Goal: Task Accomplishment & Management: Manage account settings

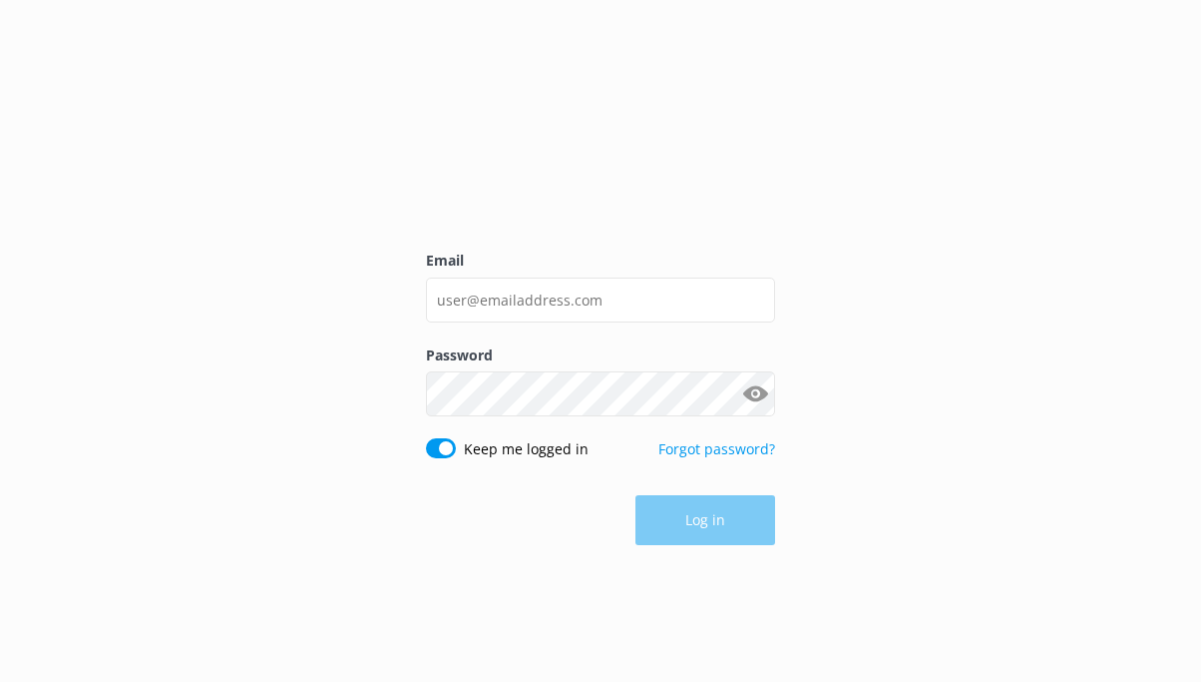
click at [552, 322] on div "Email" at bounding box center [600, 296] width 349 height 94
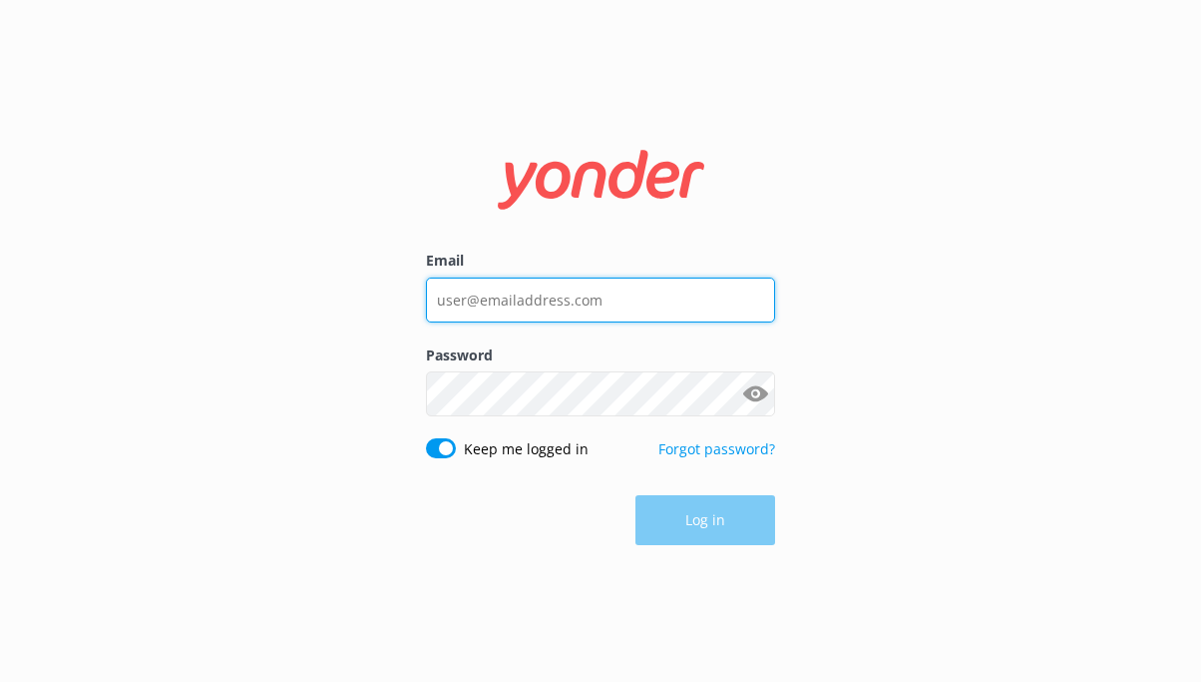
click at [552, 319] on input "Email" at bounding box center [600, 299] width 349 height 45
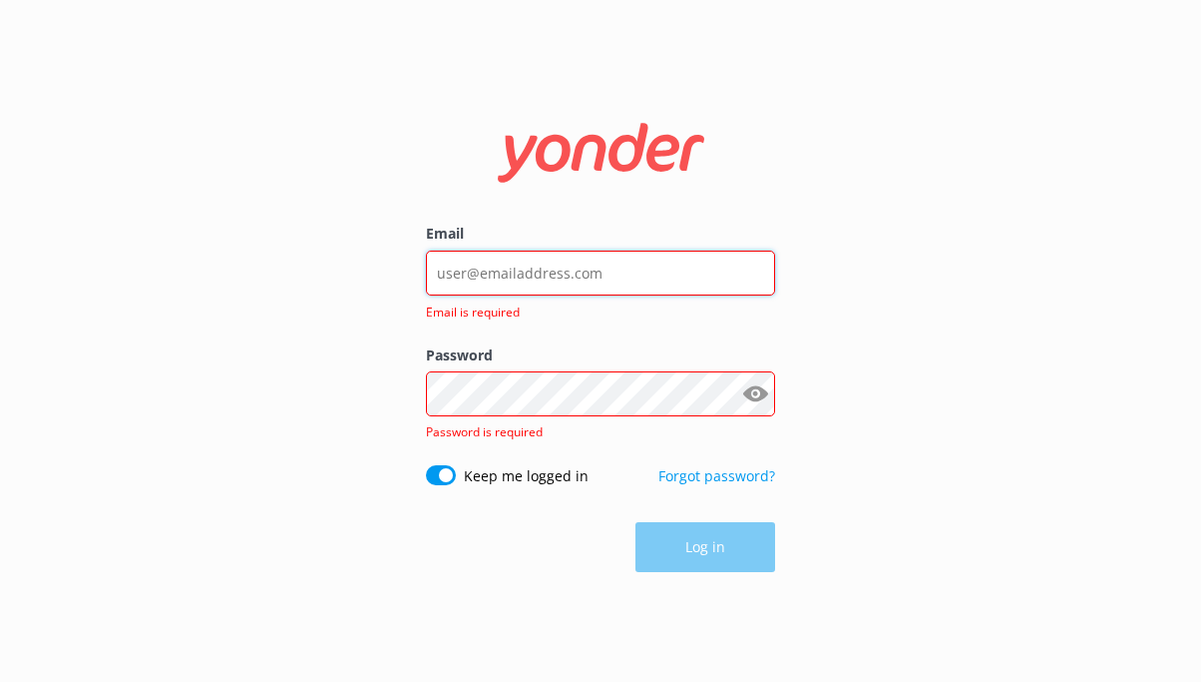
click at [651, 275] on input "Email" at bounding box center [600, 272] width 349 height 45
type input "[EMAIL_ADDRESS][DOMAIN_NAME]"
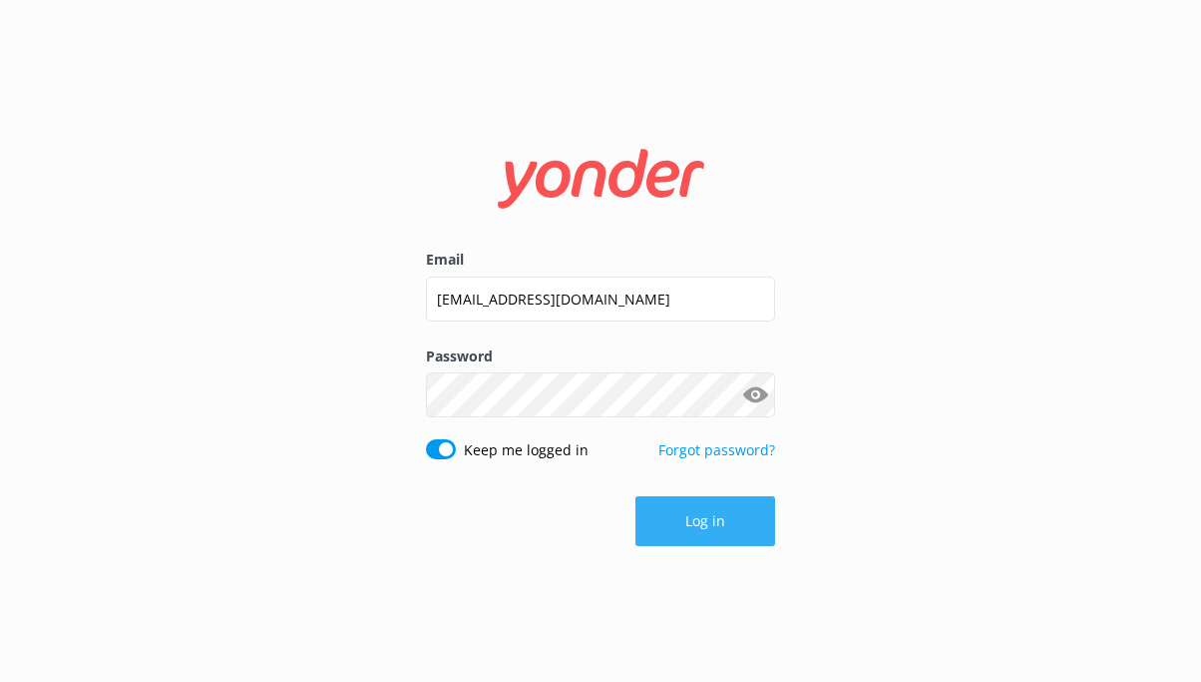
click at [731, 510] on button "Log in" at bounding box center [706, 521] width 140 height 50
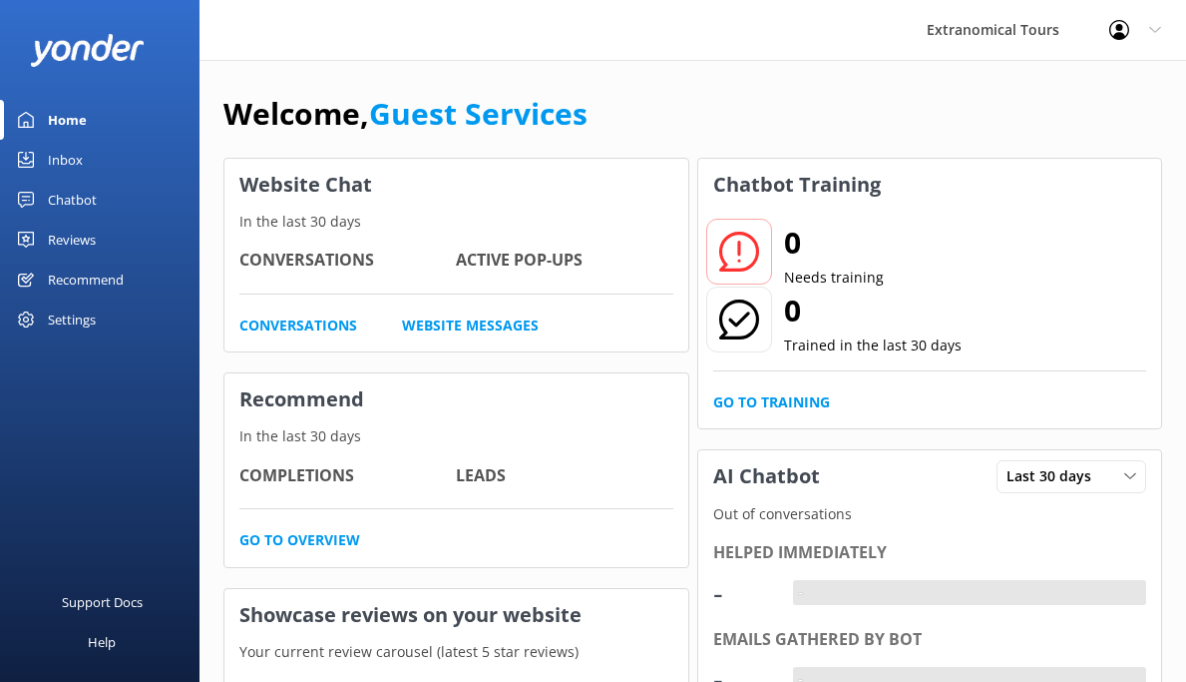
click at [163, 141] on link "Inbox" at bounding box center [100, 160] width 200 height 40
